Goal: Information Seeking & Learning: Learn about a topic

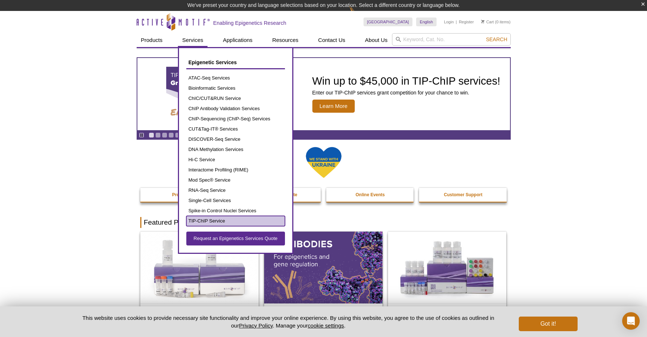
click at [210, 221] on link "TIP-ChIP Service" at bounding box center [235, 221] width 99 height 10
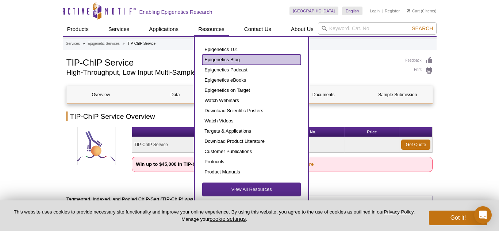
click at [218, 59] on link "Epigenetics Blog" at bounding box center [251, 60] width 99 height 10
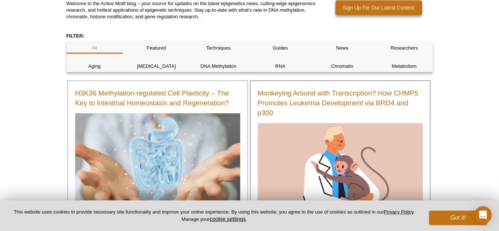
scroll to position [87, 0]
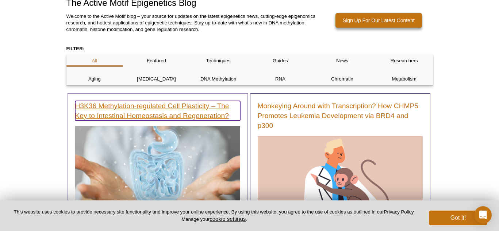
click at [147, 105] on link "H3K36 Methylation-regulated Cell Plasticity – The Key to Intestinal Homeostasis…" at bounding box center [157, 111] width 165 height 20
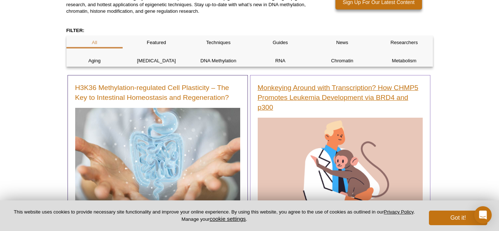
scroll to position [106, 0]
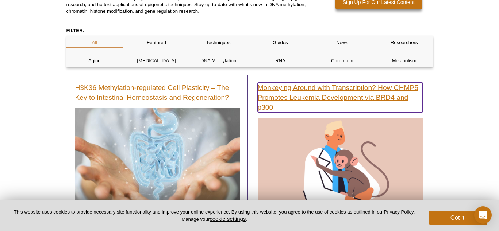
click at [290, 96] on link "Monkeying Around with Transcription? How CHMP5 Promotes Leukemia Development vi…" at bounding box center [340, 98] width 165 height 30
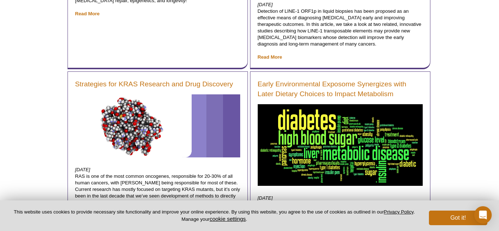
scroll to position [5986, 0]
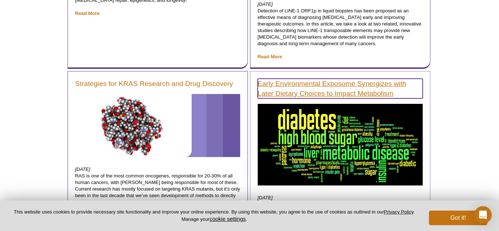
click at [330, 79] on link "Early Environmental Exposome Synergizes with Later Dietary Choices to Impact Me…" at bounding box center [340, 89] width 165 height 20
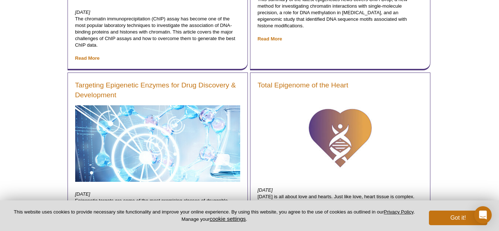
scroll to position [8816, 0]
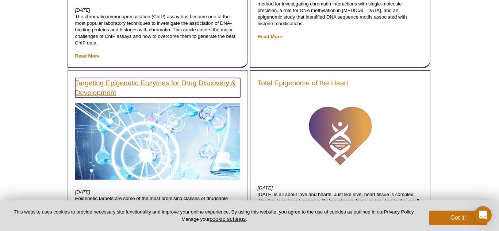
click at [165, 78] on link "Targeting Epigenetic Enzymes for Drug Discovery & Development" at bounding box center [157, 88] width 165 height 20
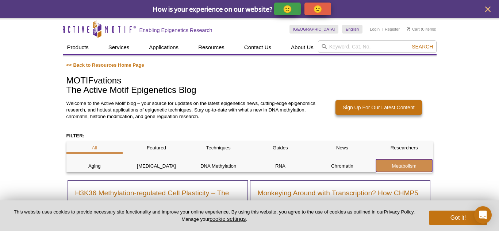
click at [406, 164] on p "Metabolism" at bounding box center [404, 166] width 57 height 7
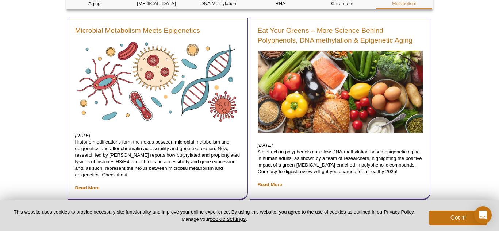
scroll to position [168, 0]
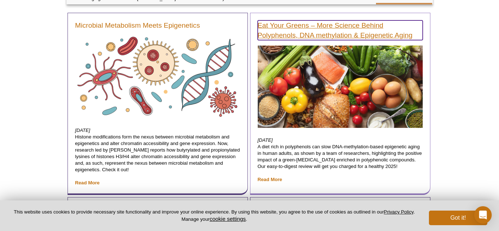
click at [337, 27] on link "Eat Your Greens – More Science Behind Polyphenols, DNA methylation & Epigenetic…" at bounding box center [340, 30] width 165 height 20
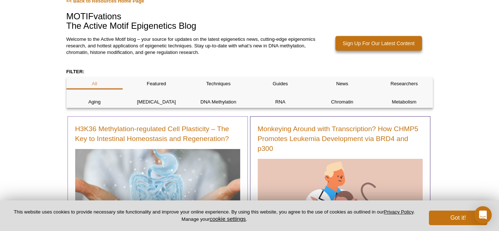
scroll to position [59, 0]
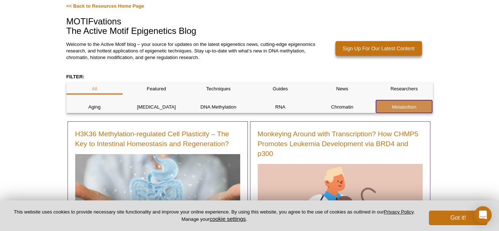
click at [396, 107] on p "Metabolism" at bounding box center [404, 107] width 57 height 7
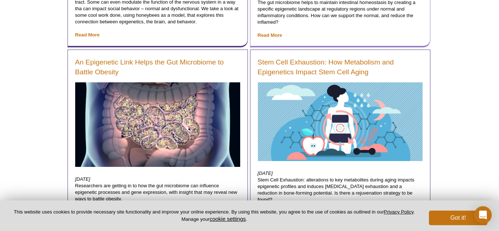
scroll to position [717, 0]
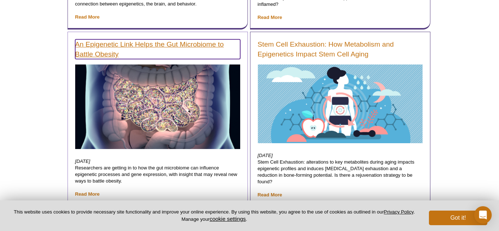
click at [124, 44] on link "An Epigenetic Link Helps the Gut Microbiome to Battle Obesity" at bounding box center [157, 49] width 165 height 20
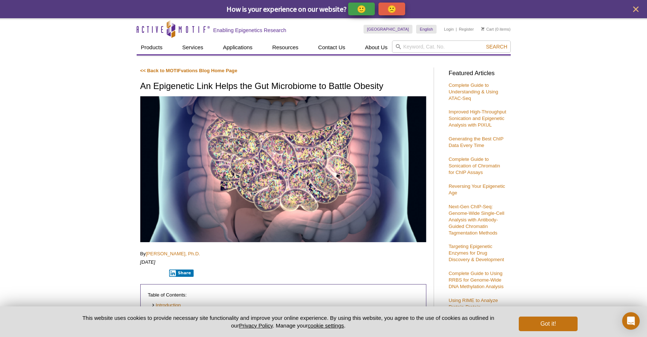
scroll to position [1, 0]
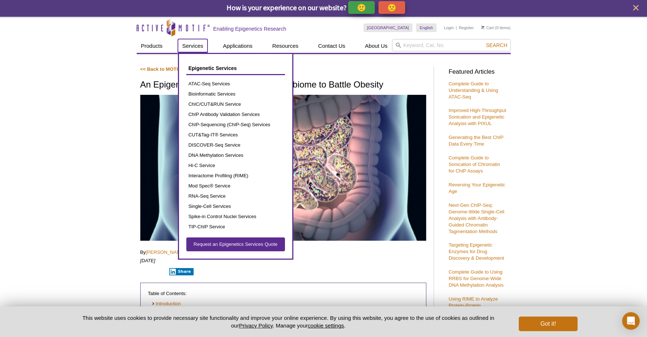
click at [201, 47] on link "Services" at bounding box center [193, 46] width 30 height 14
click at [208, 227] on link "TIP-ChIP Service" at bounding box center [235, 227] width 99 height 10
